Goal: Information Seeking & Learning: Find specific fact

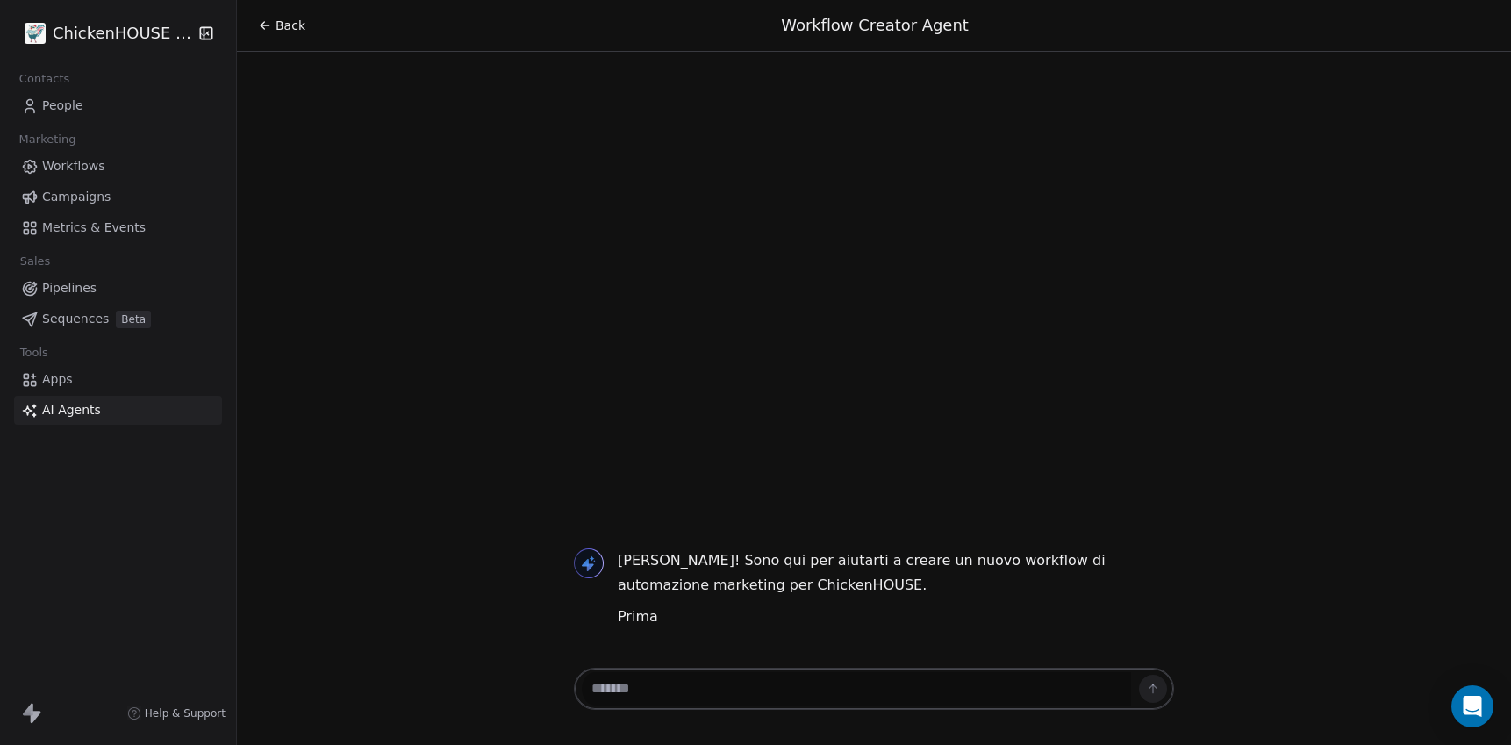
click at [116, 33] on html "ChickenHOUSE snc Contacts People Marketing Workflows Campaigns Metrics & Events…" at bounding box center [755, 438] width 1511 height 877
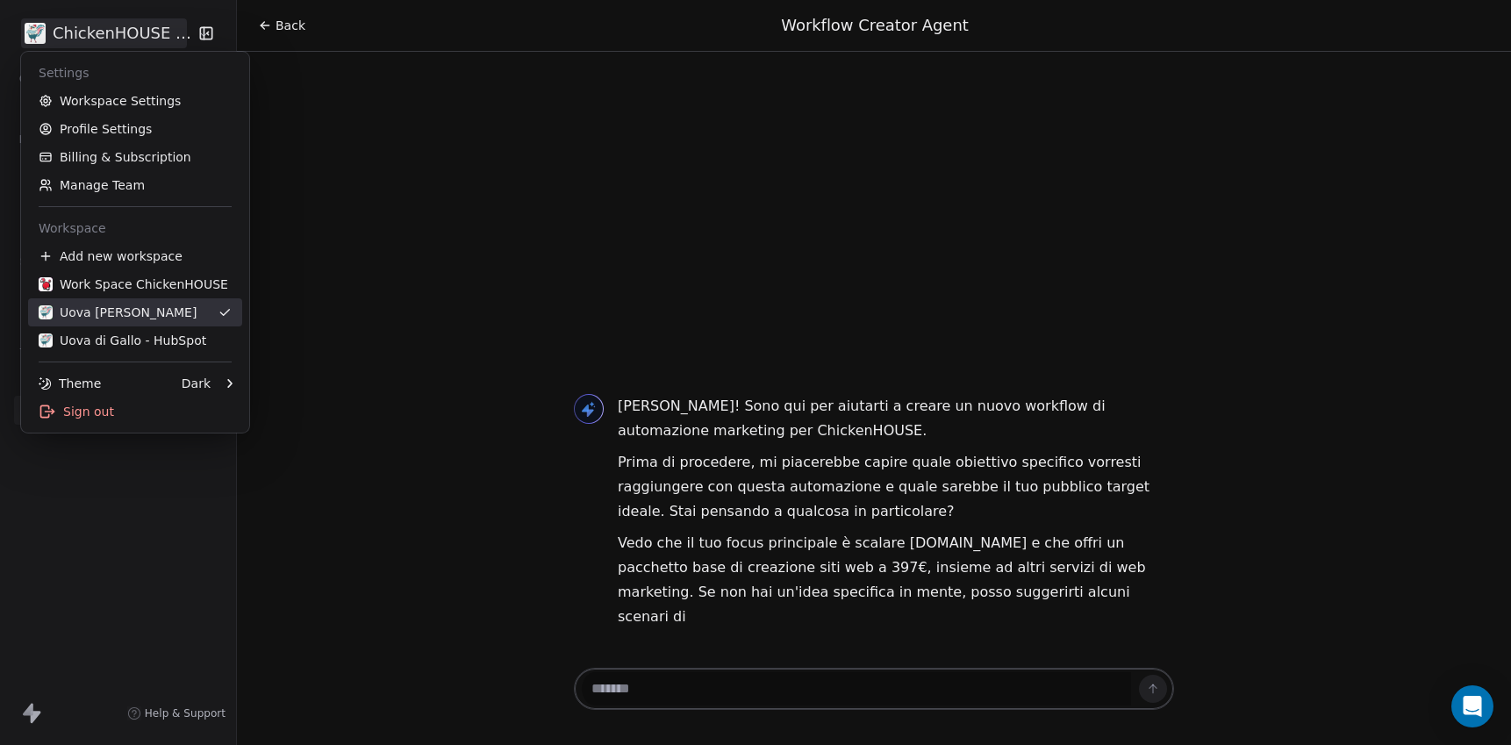
click at [91, 316] on div "Uova [PERSON_NAME]" at bounding box center [118, 313] width 158 height 18
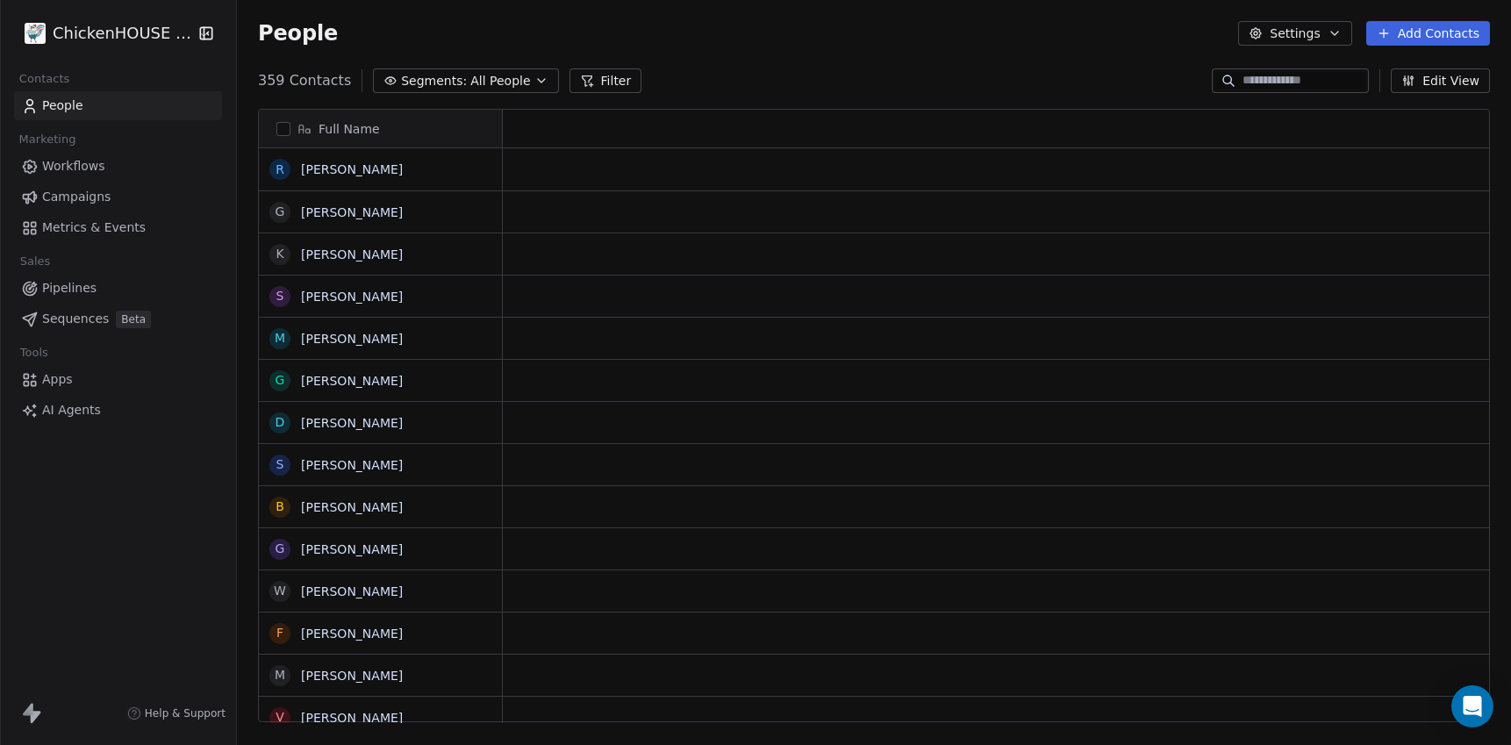
scroll to position [655, 1274]
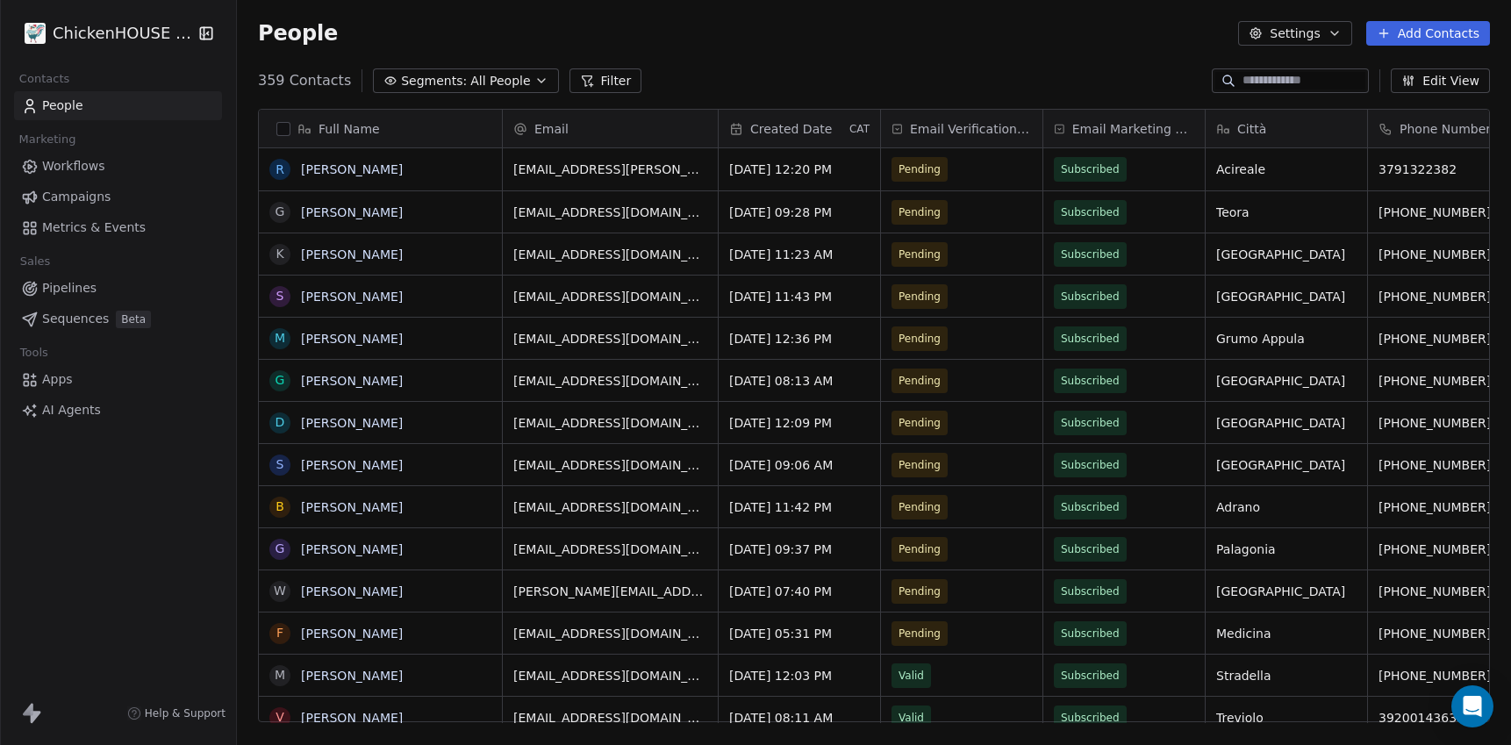
click at [1264, 85] on input at bounding box center [1303, 81] width 123 height 18
paste input "**********"
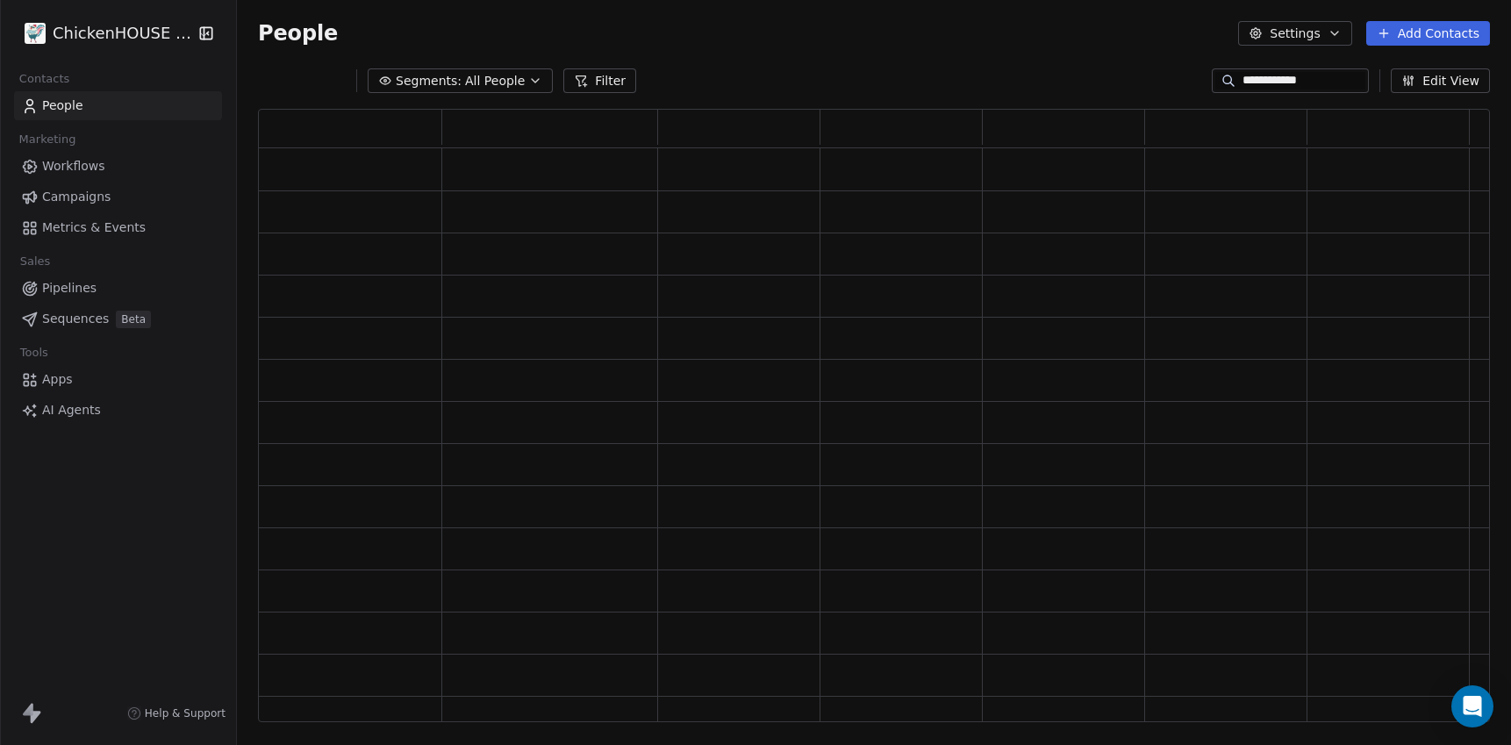
scroll to position [613, 1232]
type input "**********"
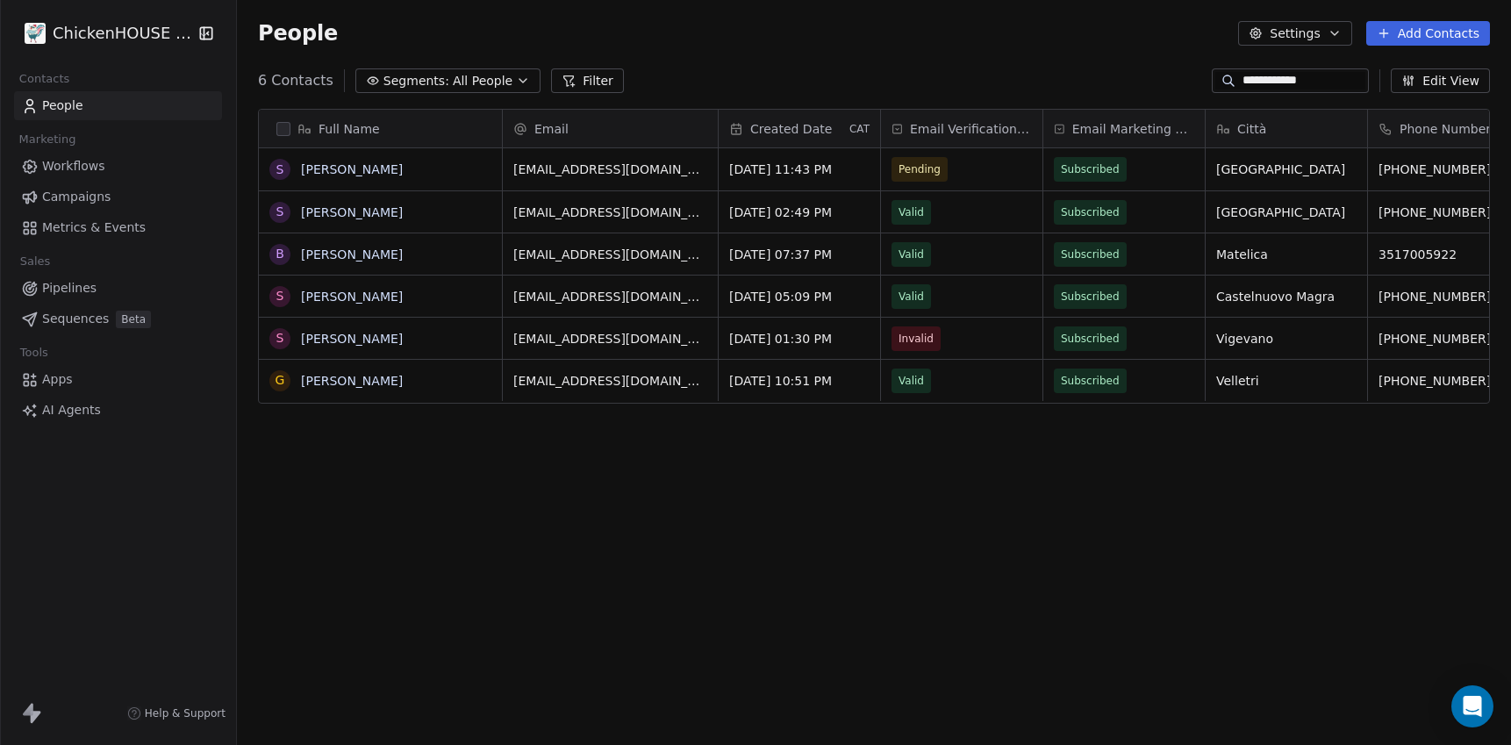
scroll to position [655, 1274]
click at [319, 170] on link "[PERSON_NAME]" at bounding box center [352, 169] width 102 height 14
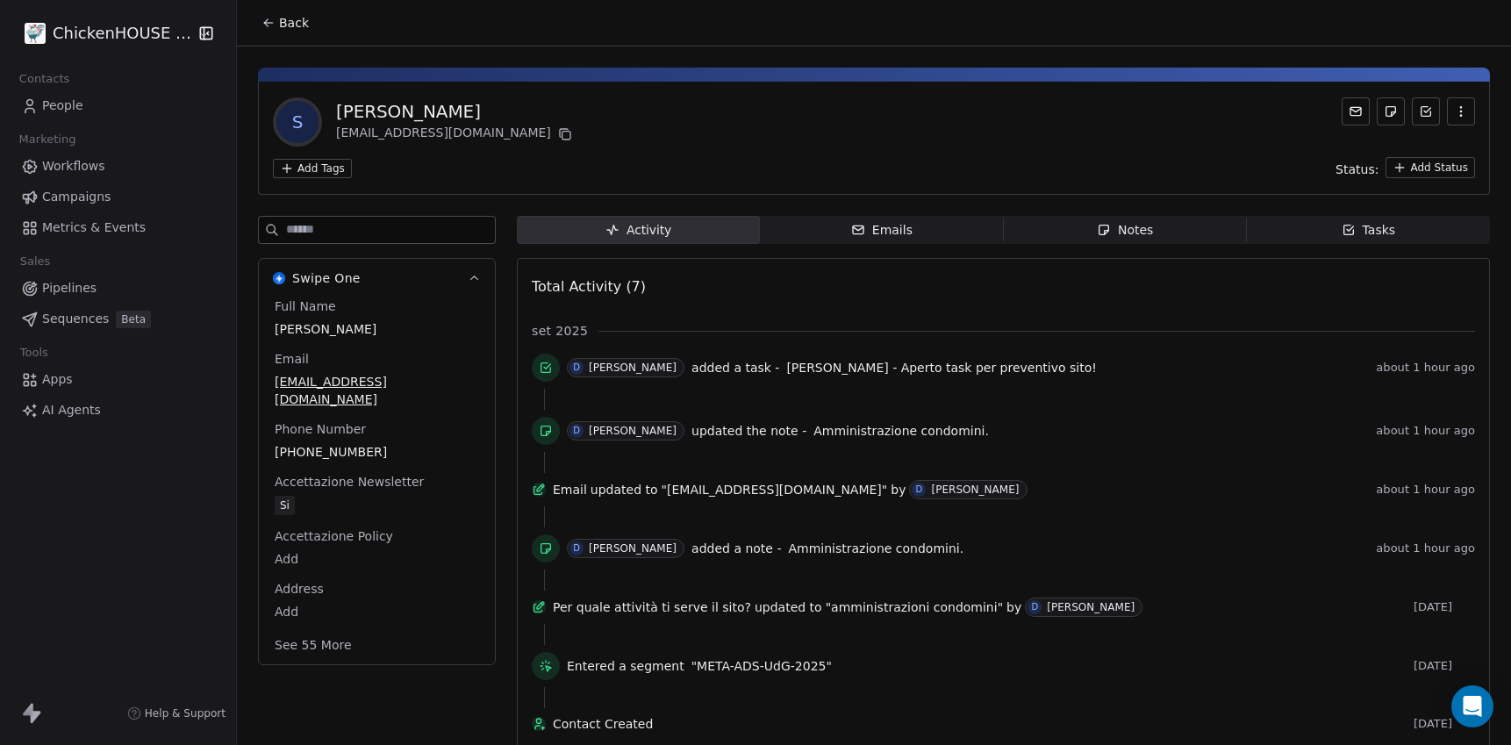
click at [1131, 221] on div "Notes" at bounding box center [1125, 230] width 56 height 18
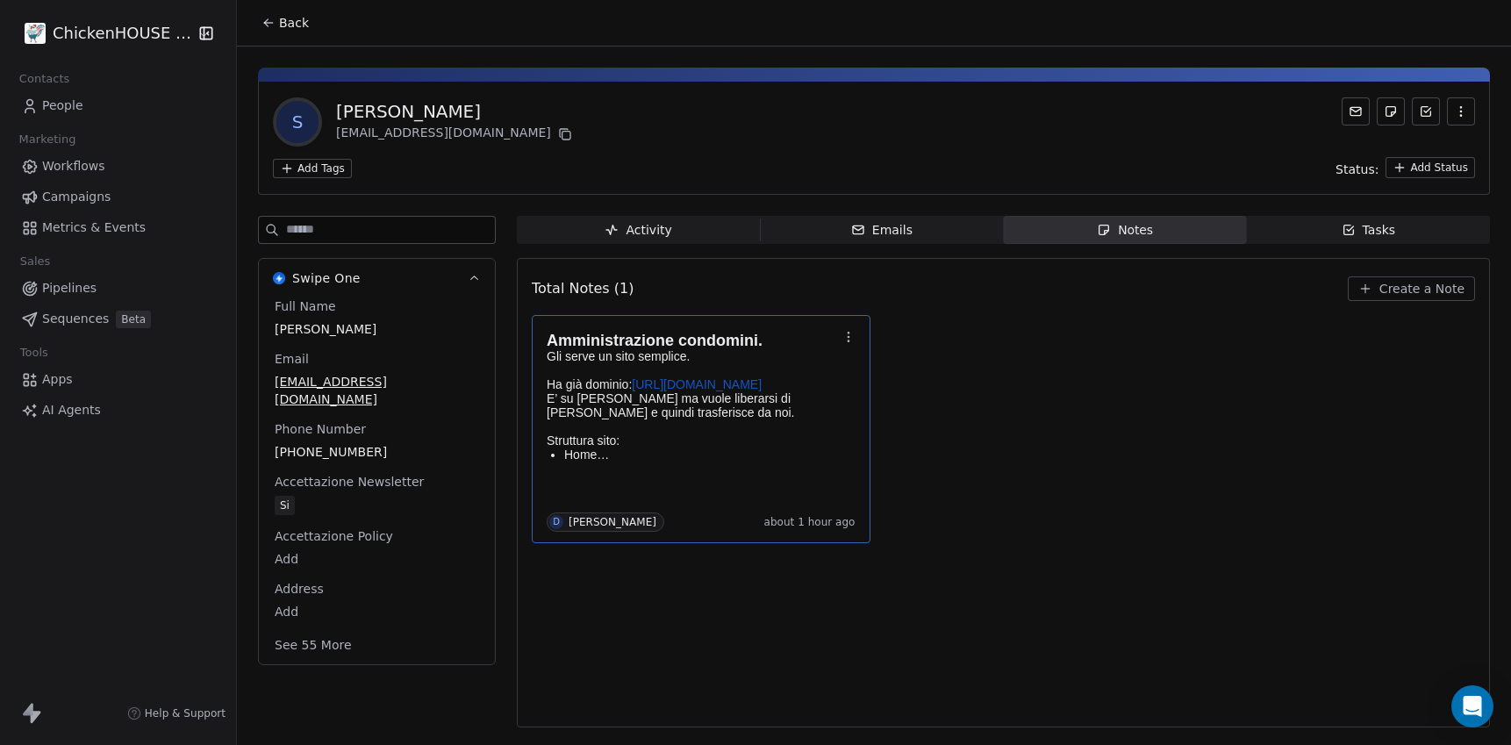
click at [674, 397] on p "Gli serve un sito semplice. Ha già dominio: [URL][DOMAIN_NAME] E’ su Aruba ma v…" at bounding box center [692, 398] width 291 height 98
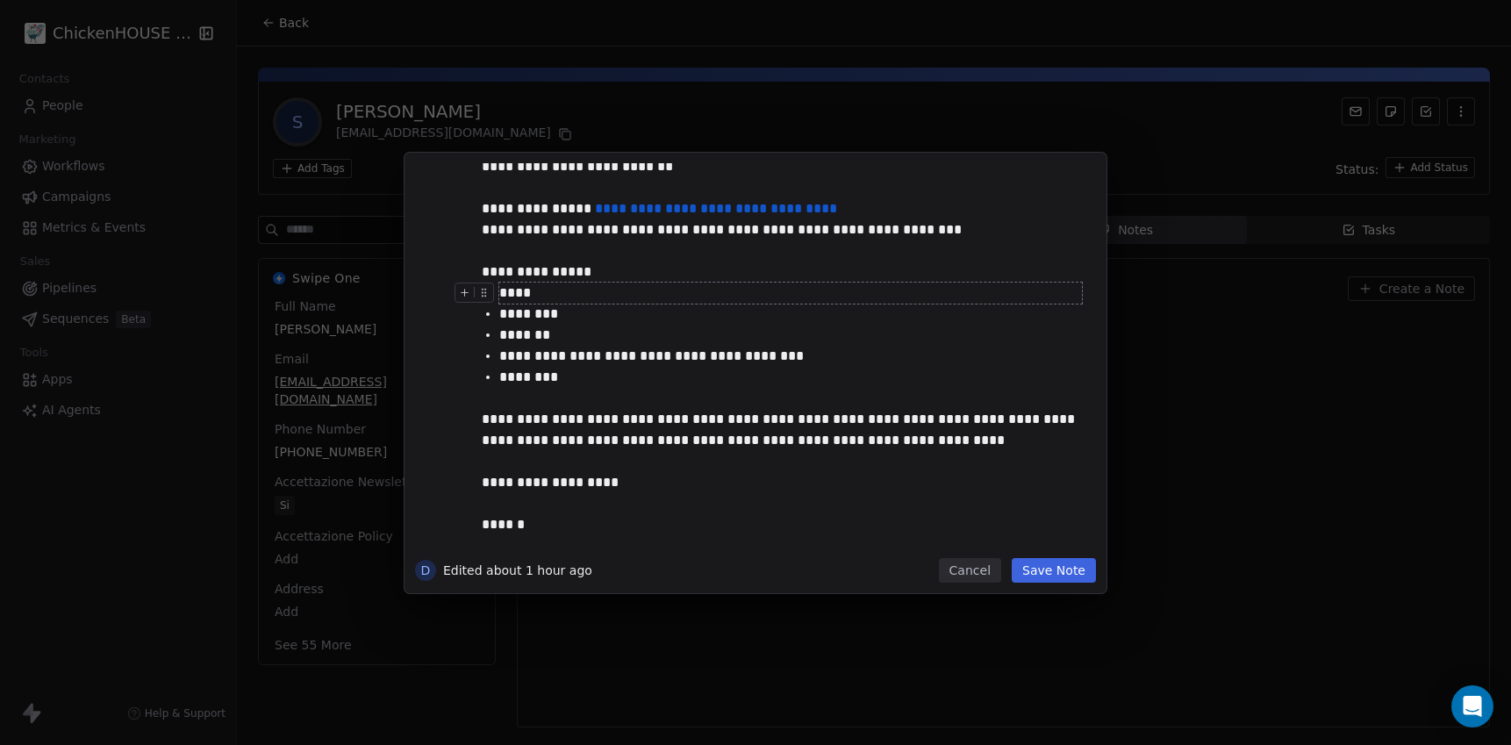
scroll to position [133, 0]
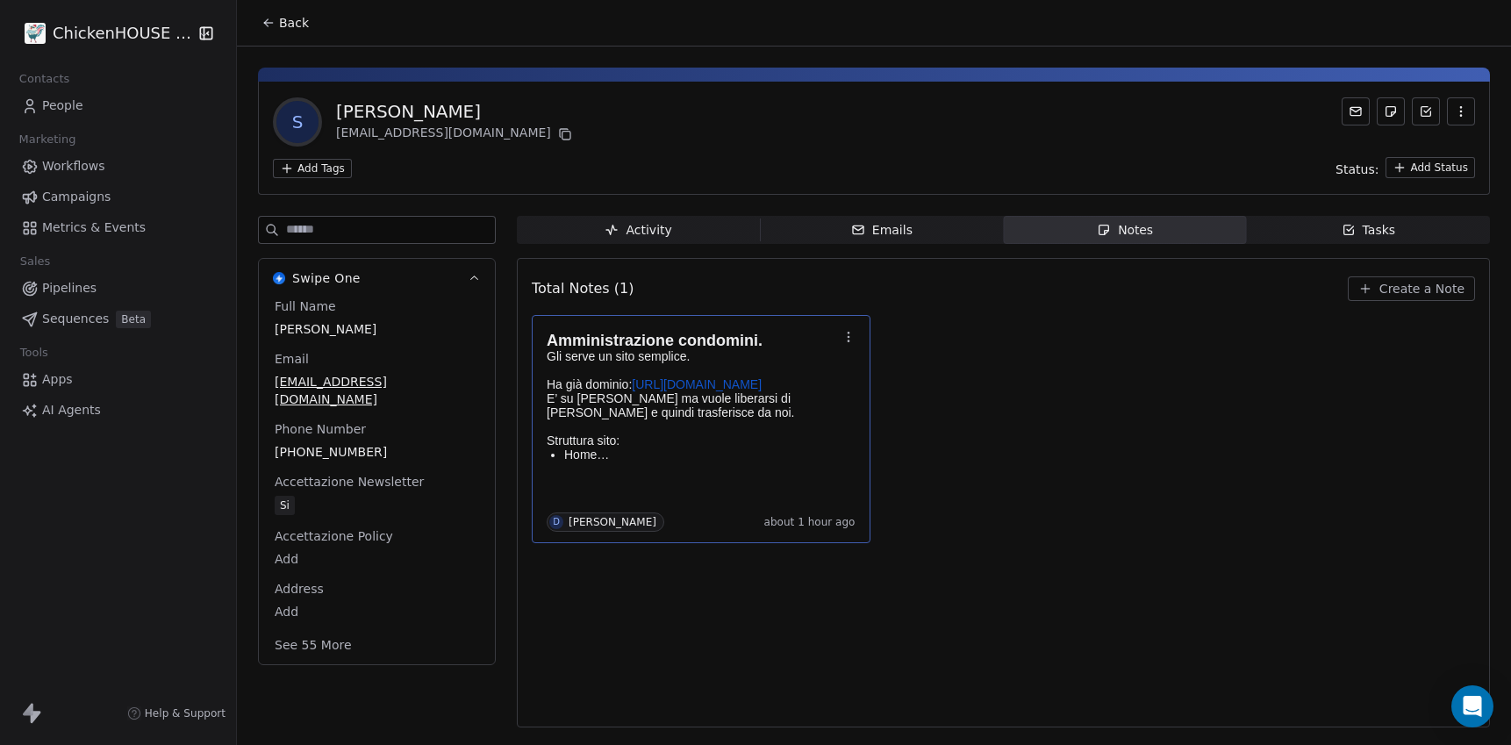
click at [516, 108] on div "**********" at bounding box center [755, 372] width 1511 height 745
drag, startPoint x: 451, startPoint y: 107, endPoint x: 335, endPoint y: 110, distance: 115.9
click at [336, 110] on div "[PERSON_NAME]" at bounding box center [456, 111] width 240 height 25
copy div "[PERSON_NAME]"
click at [558, 132] on icon at bounding box center [565, 134] width 14 height 14
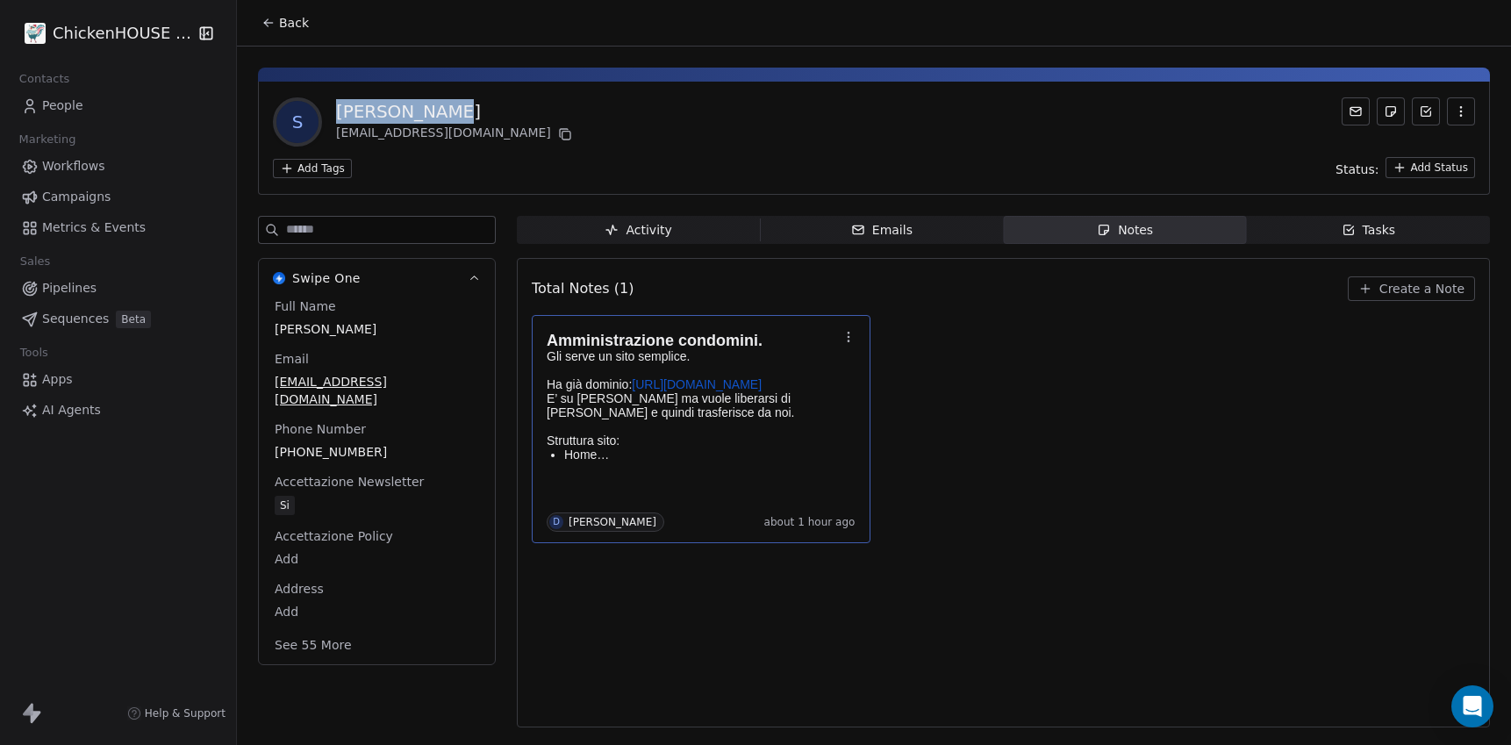
click at [667, 386] on link "[URL][DOMAIN_NAME]" at bounding box center [697, 384] width 130 height 14
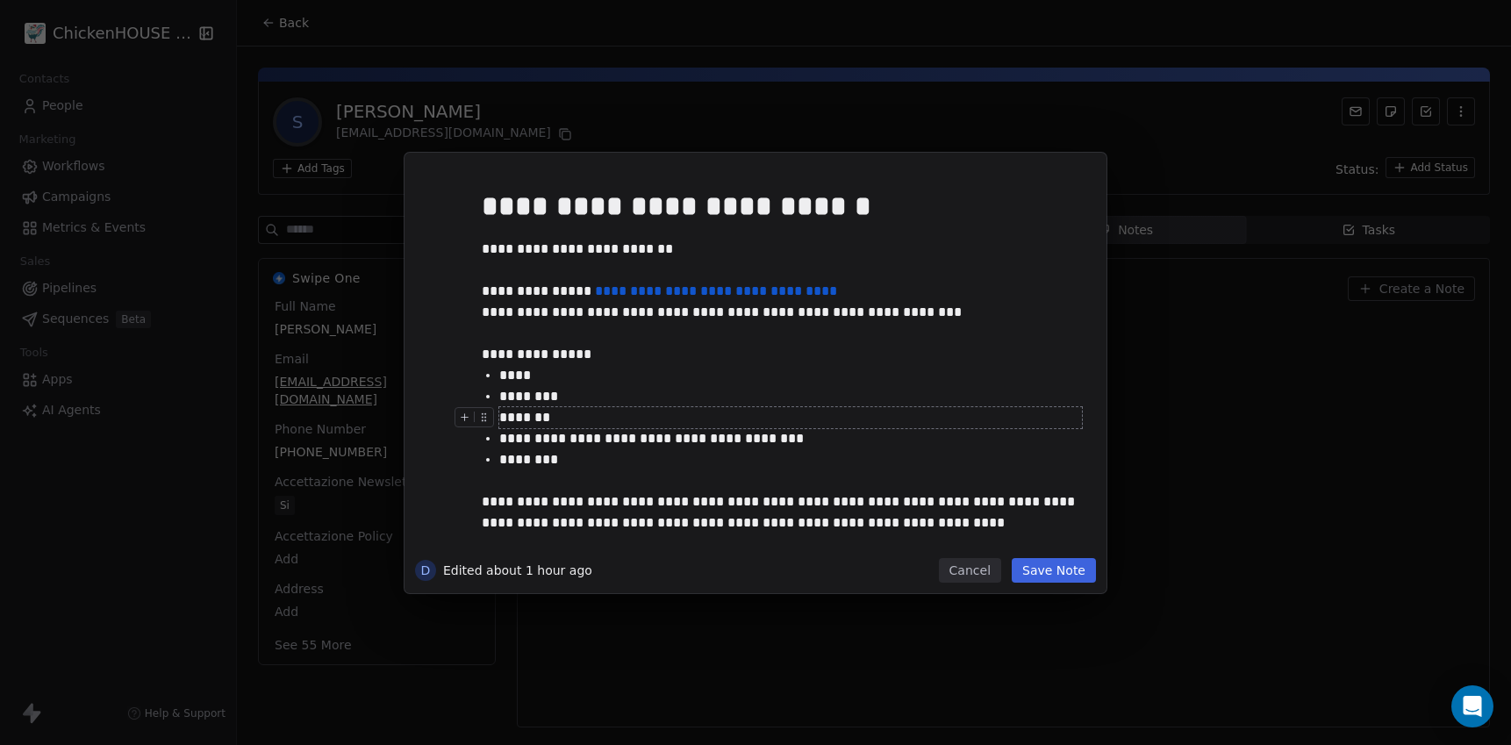
scroll to position [133, 0]
